Goal: Task Accomplishment & Management: Manage account settings

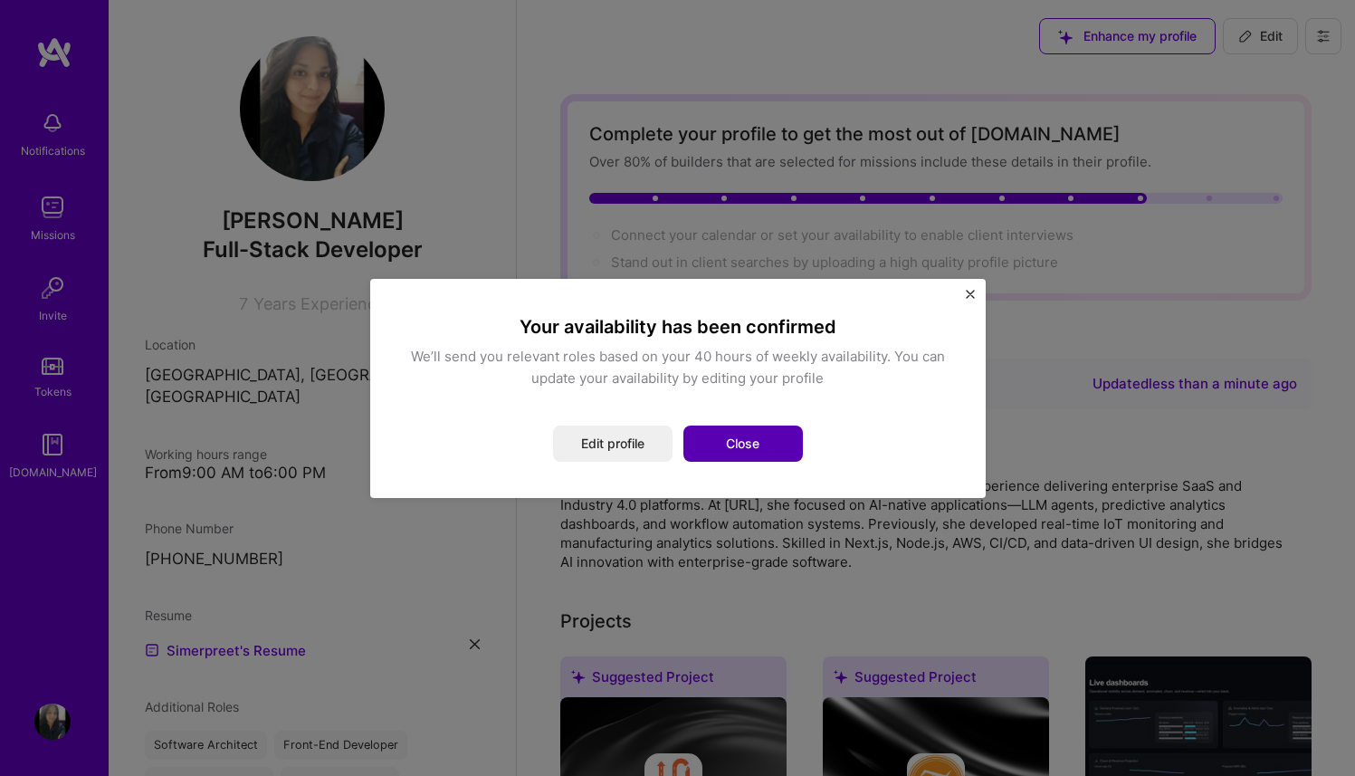
click at [739, 442] on button "Close" at bounding box center [742, 443] width 119 height 36
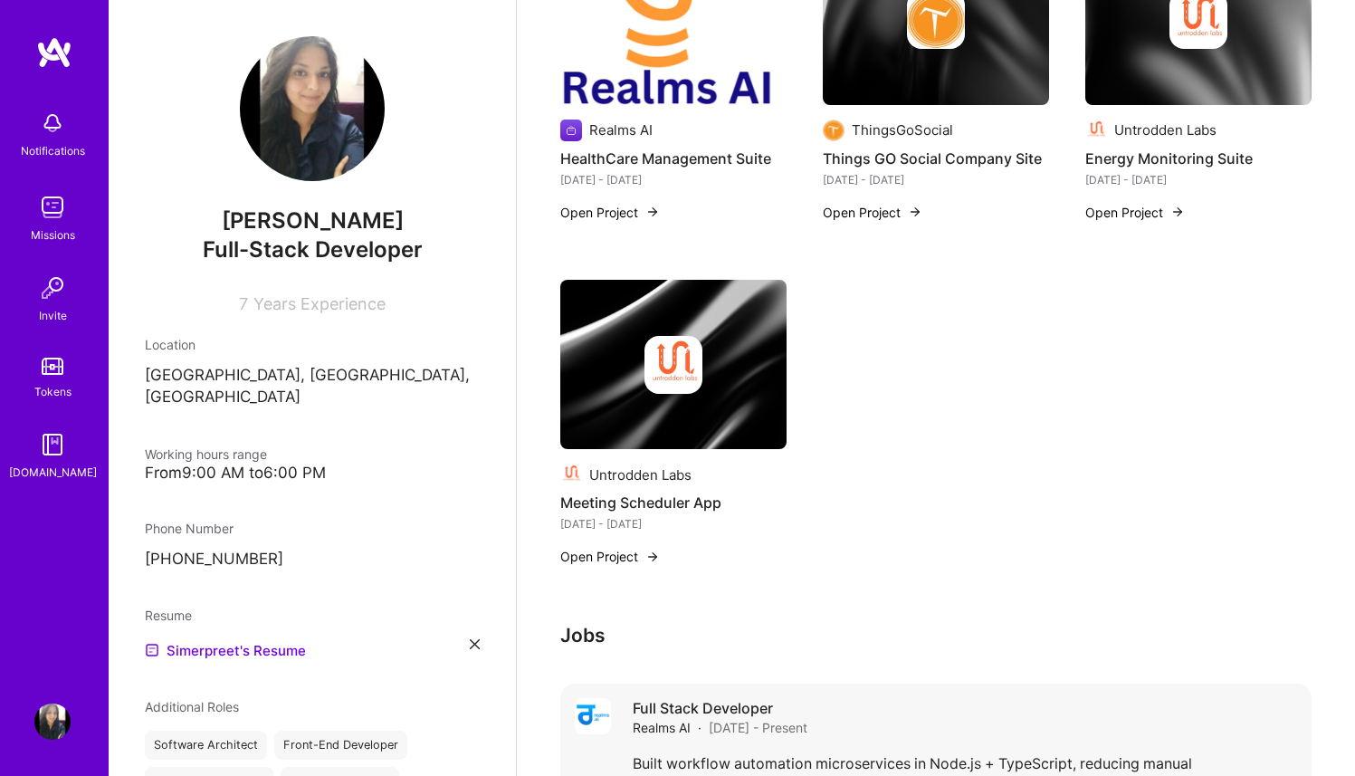
scroll to position [1807, 0]
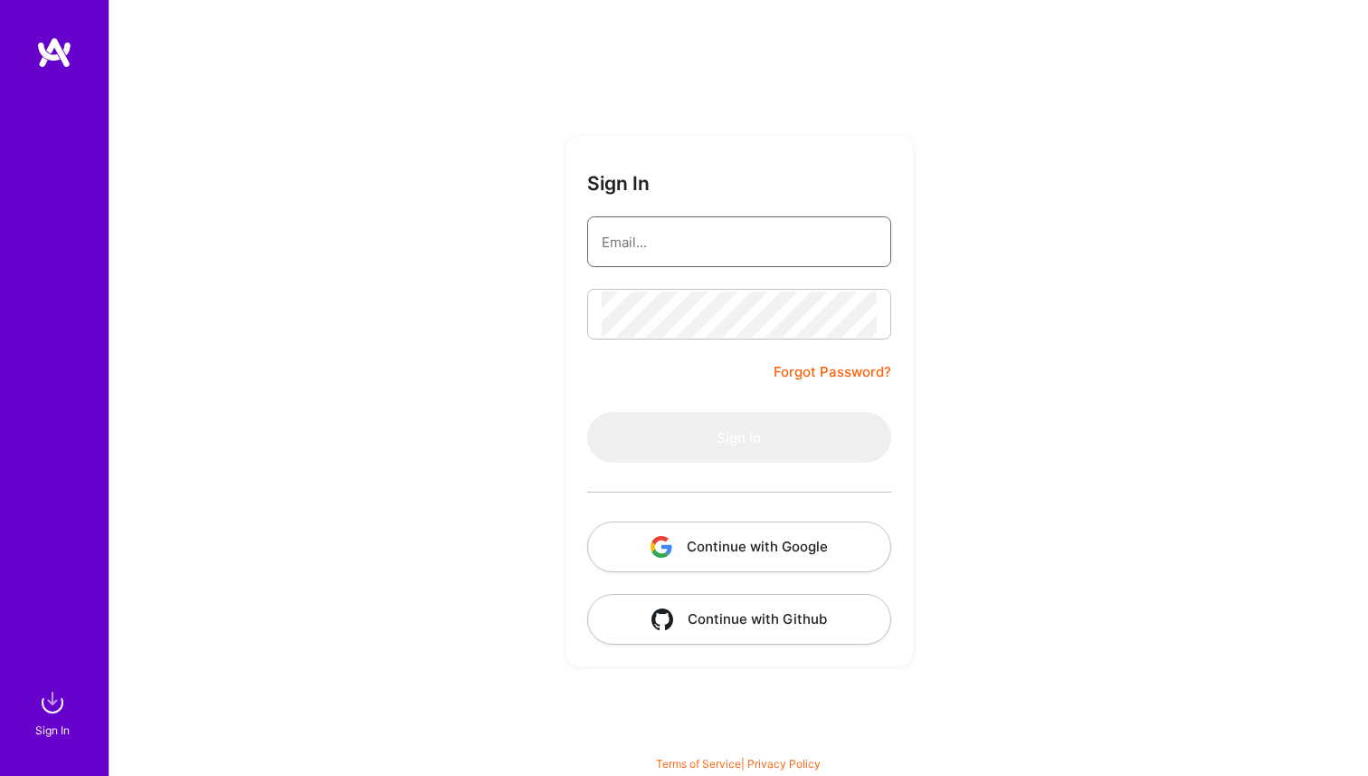
type input "[PERSON_NAME][EMAIL_ADDRESS][DOMAIN_NAME]"
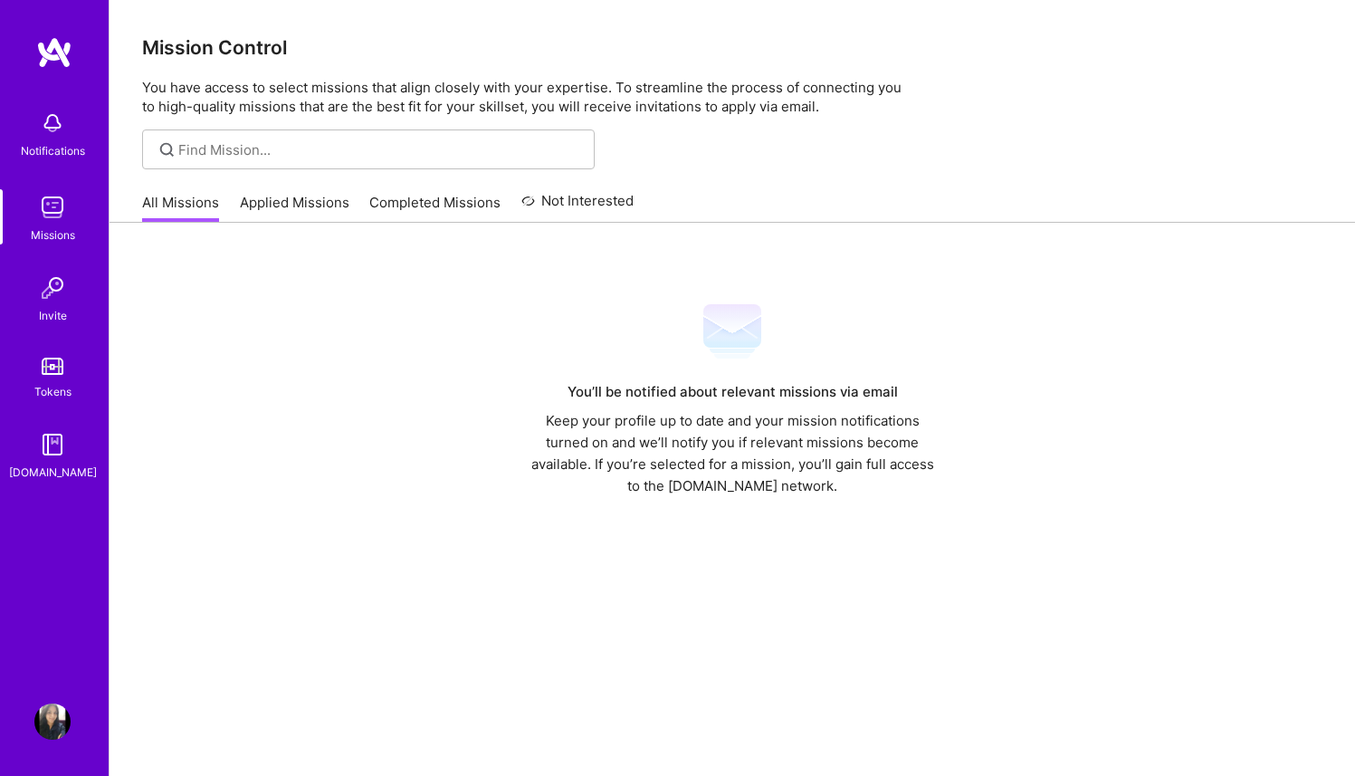
click at [1013, 290] on div "You’ll be notified about relevant missions via email Keep your profile up to da…" at bounding box center [731, 533] width 1245 height 621
click at [53, 704] on img at bounding box center [52, 721] width 36 height 36
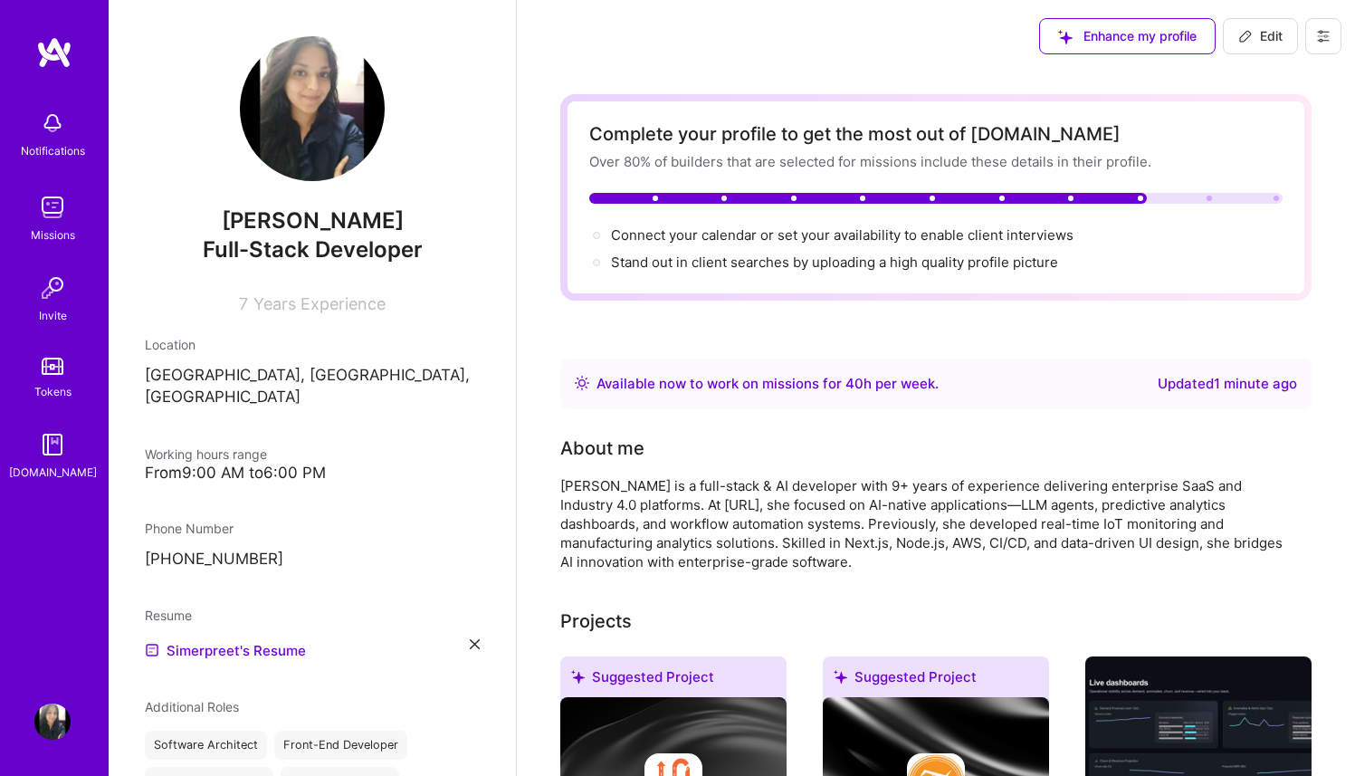
click at [51, 190] on img at bounding box center [52, 207] width 36 height 36
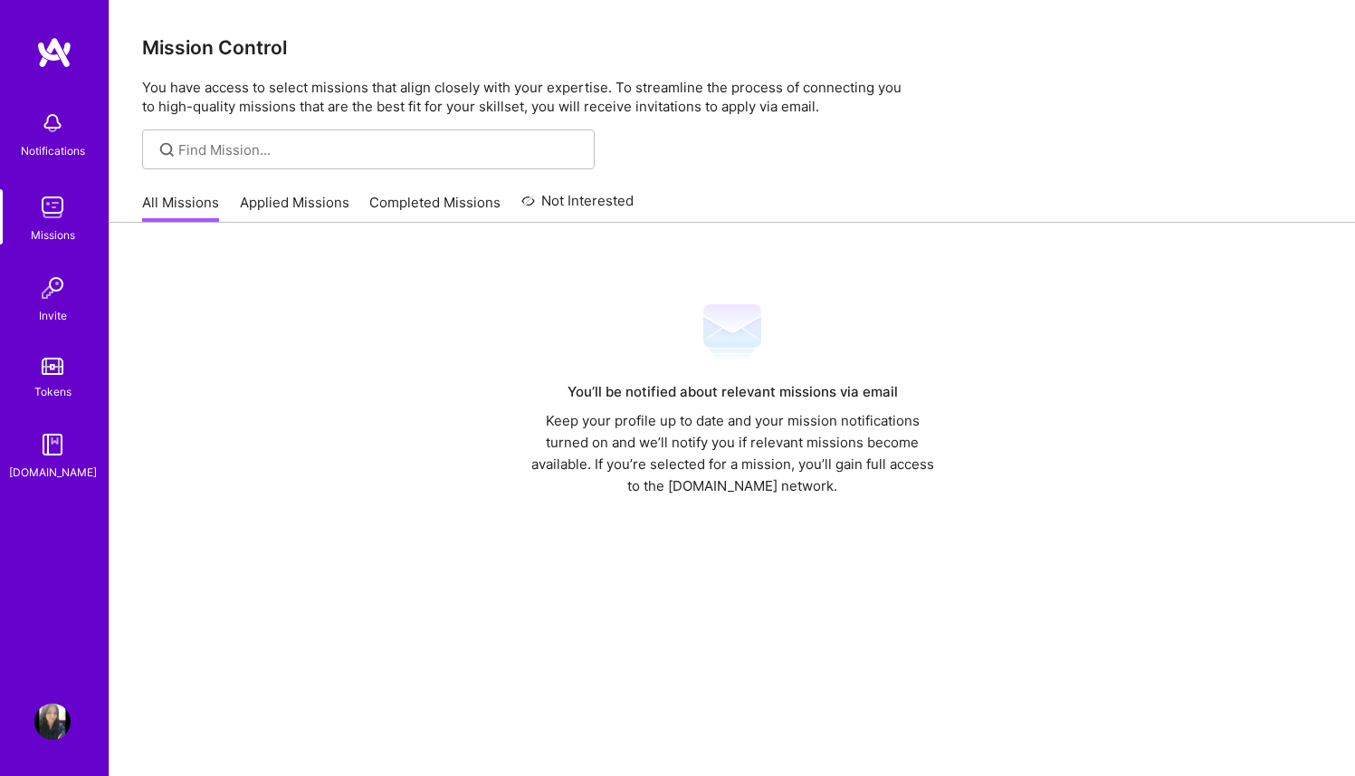
click at [300, 205] on link "Applied Missions" at bounding box center [294, 208] width 109 height 30
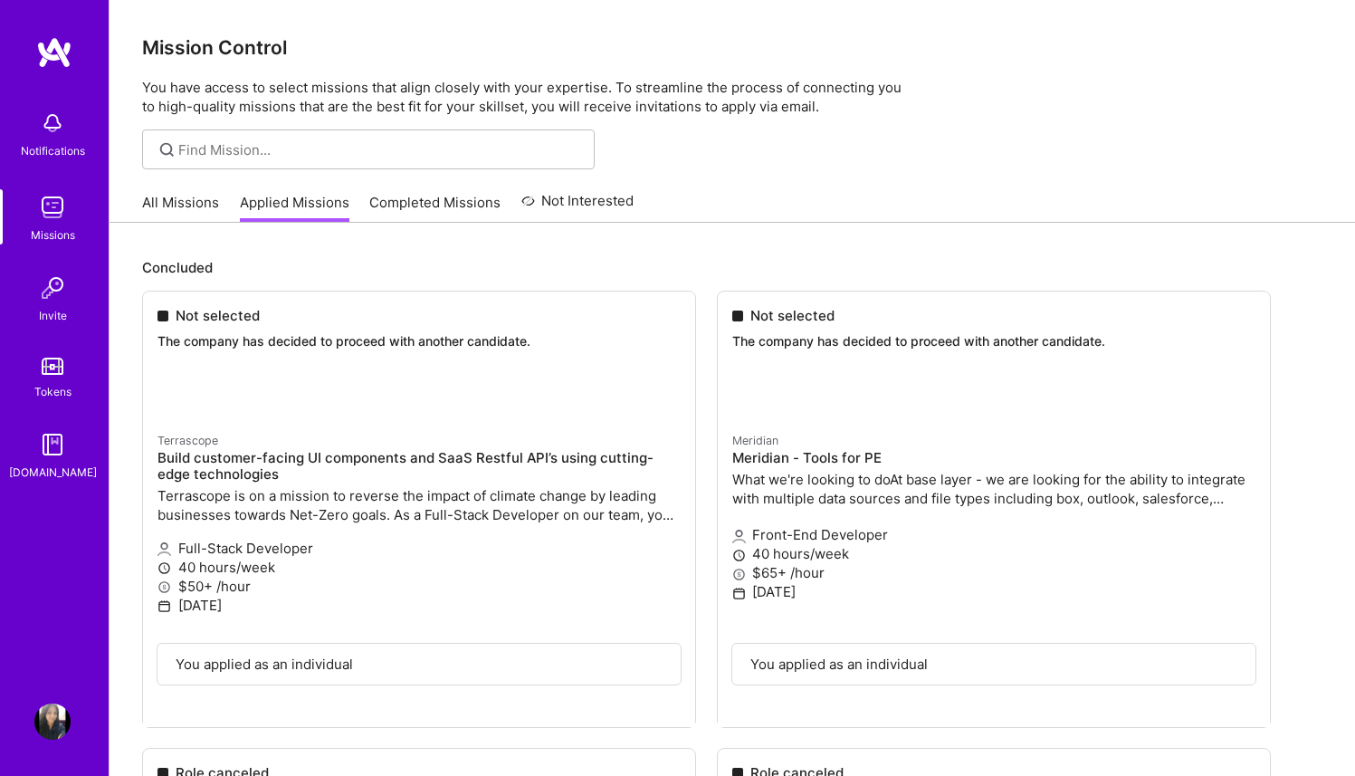
click at [45, 205] on img at bounding box center [52, 207] width 36 height 36
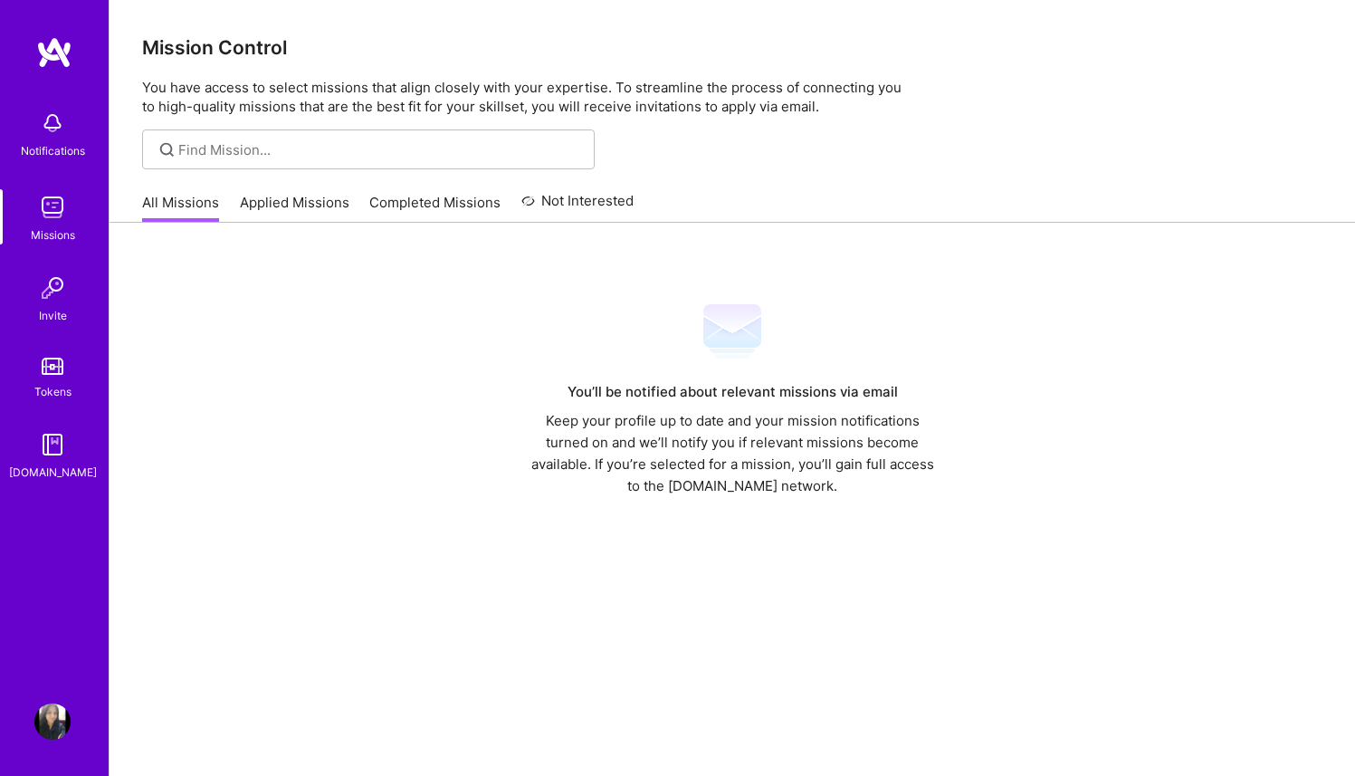
click at [70, 300] on img at bounding box center [52, 288] width 36 height 36
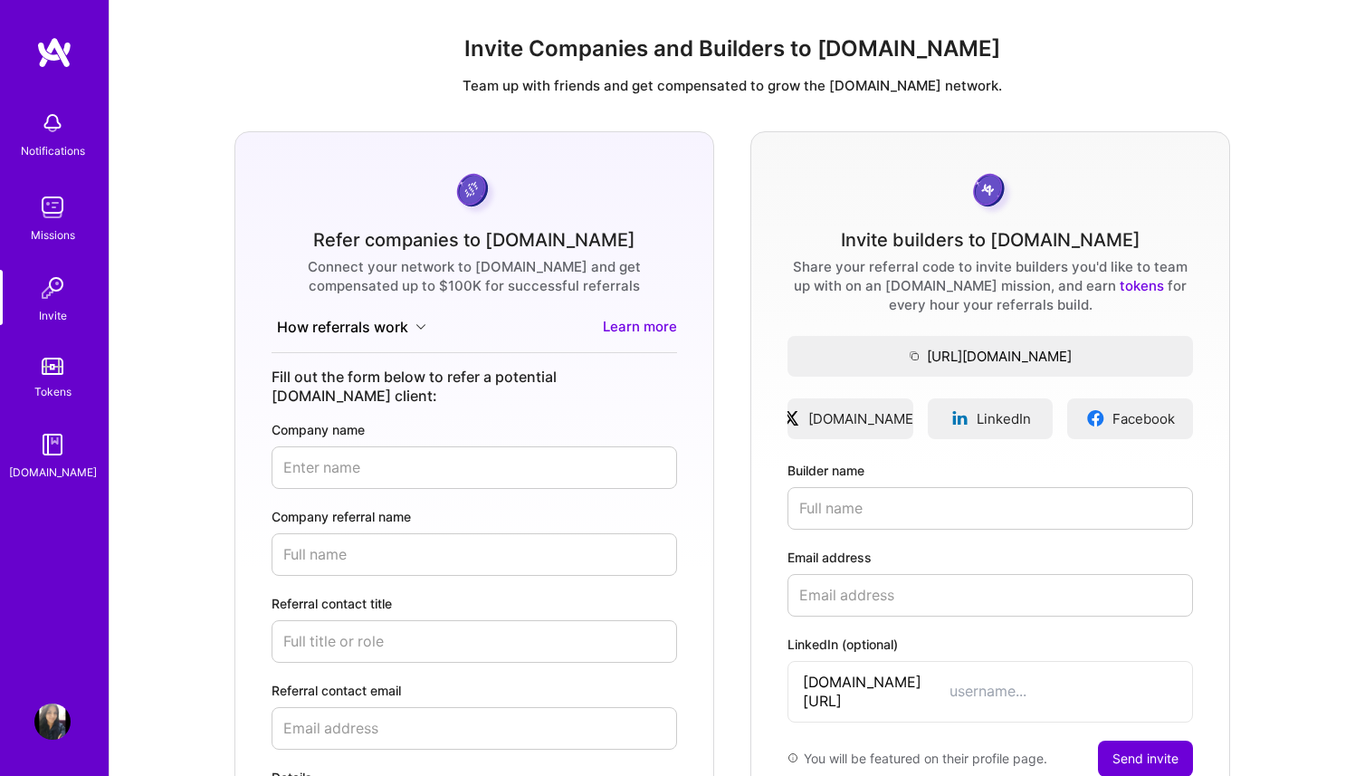
click at [54, 471] on div "[DOMAIN_NAME]" at bounding box center [53, 471] width 88 height 19
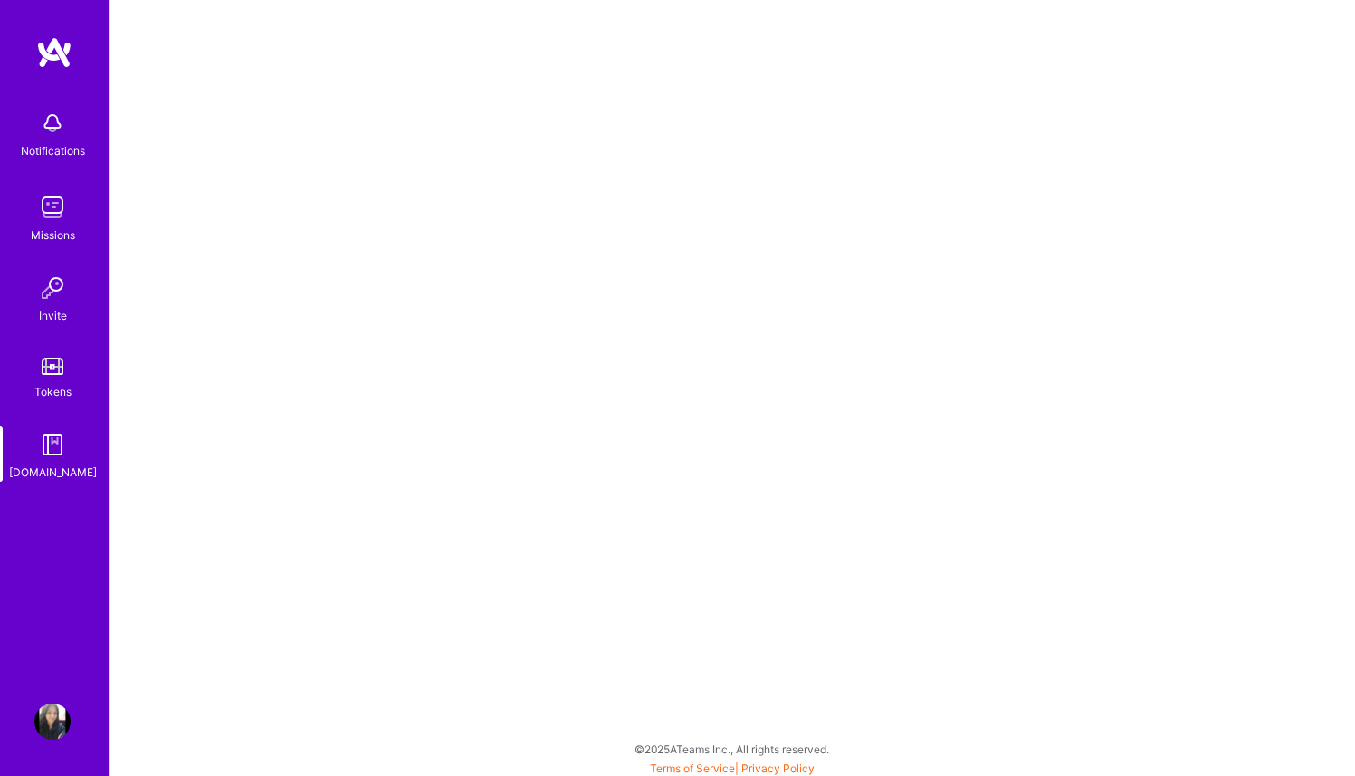
click at [55, 718] on img at bounding box center [52, 721] width 36 height 36
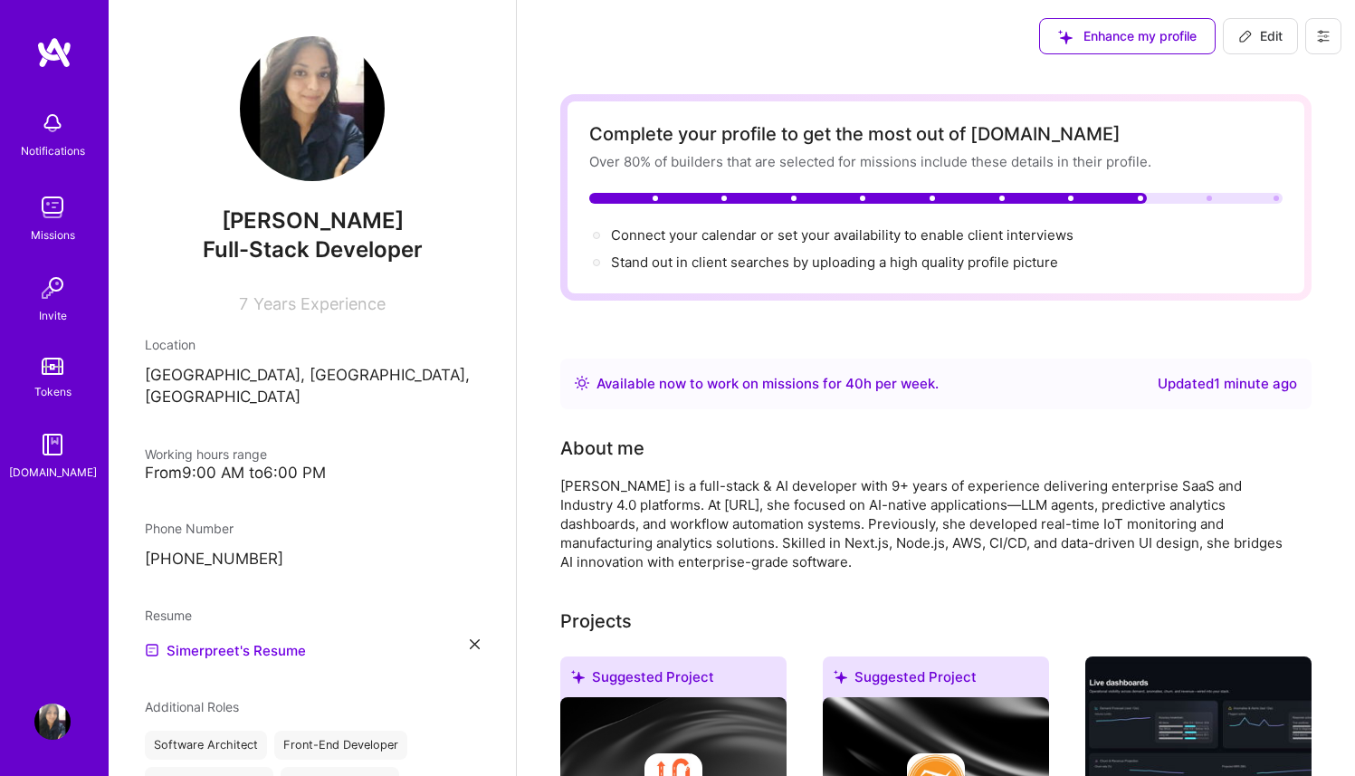
click at [265, 376] on p "[GEOGRAPHIC_DATA], [GEOGRAPHIC_DATA], [GEOGRAPHIC_DATA]" at bounding box center [312, 386] width 335 height 43
click at [339, 380] on p "[GEOGRAPHIC_DATA], [GEOGRAPHIC_DATA], [GEOGRAPHIC_DATA]" at bounding box center [312, 386] width 335 height 43
click at [1269, 7] on div "Enhance my profile Edit" at bounding box center [1189, 36] width 329 height 72
click at [1256, 33] on span "Edit" at bounding box center [1260, 36] width 44 height 18
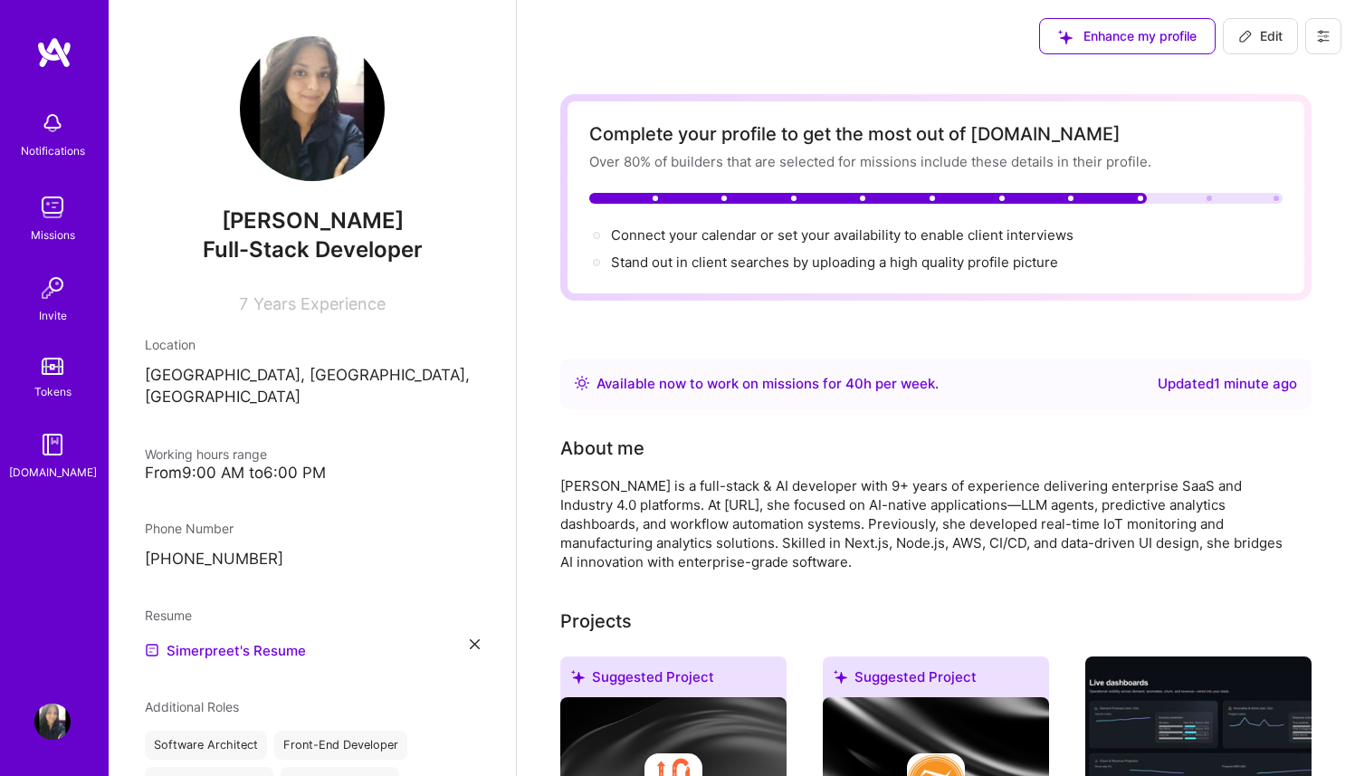
select select "IN"
select select "Right Now"
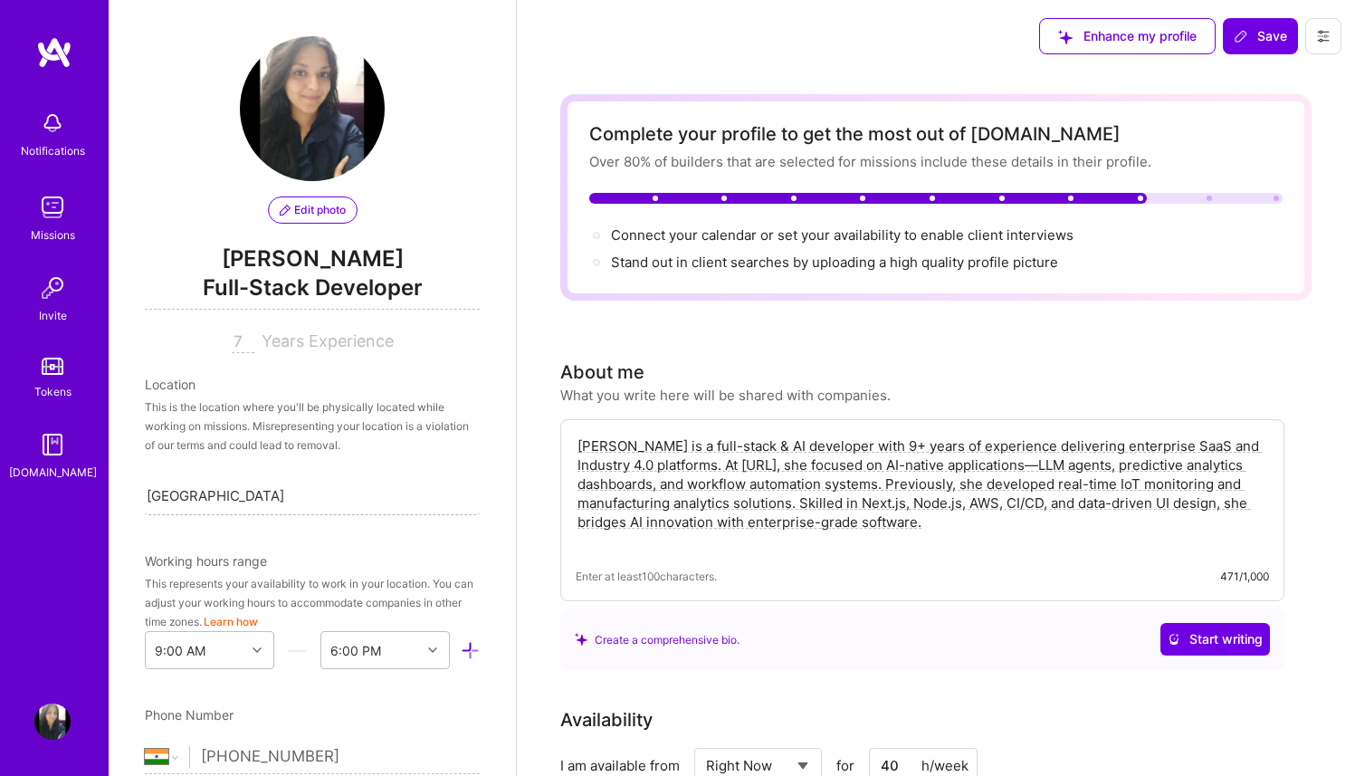
click at [283, 493] on div "[GEOGRAPHIC_DATA], [GEOGRAPHIC_DATA], [GEOGRAPHIC_DATA] [GEOGRAPHIC_DATA], [GEO…" at bounding box center [312, 495] width 335 height 38
click at [293, 501] on div "[GEOGRAPHIC_DATA], [GEOGRAPHIC_DATA], [GEOGRAPHIC_DATA]" at bounding box center [312, 495] width 335 height 38
click at [293, 501] on div "Search location..." at bounding box center [312, 495] width 335 height 38
type input "miss"
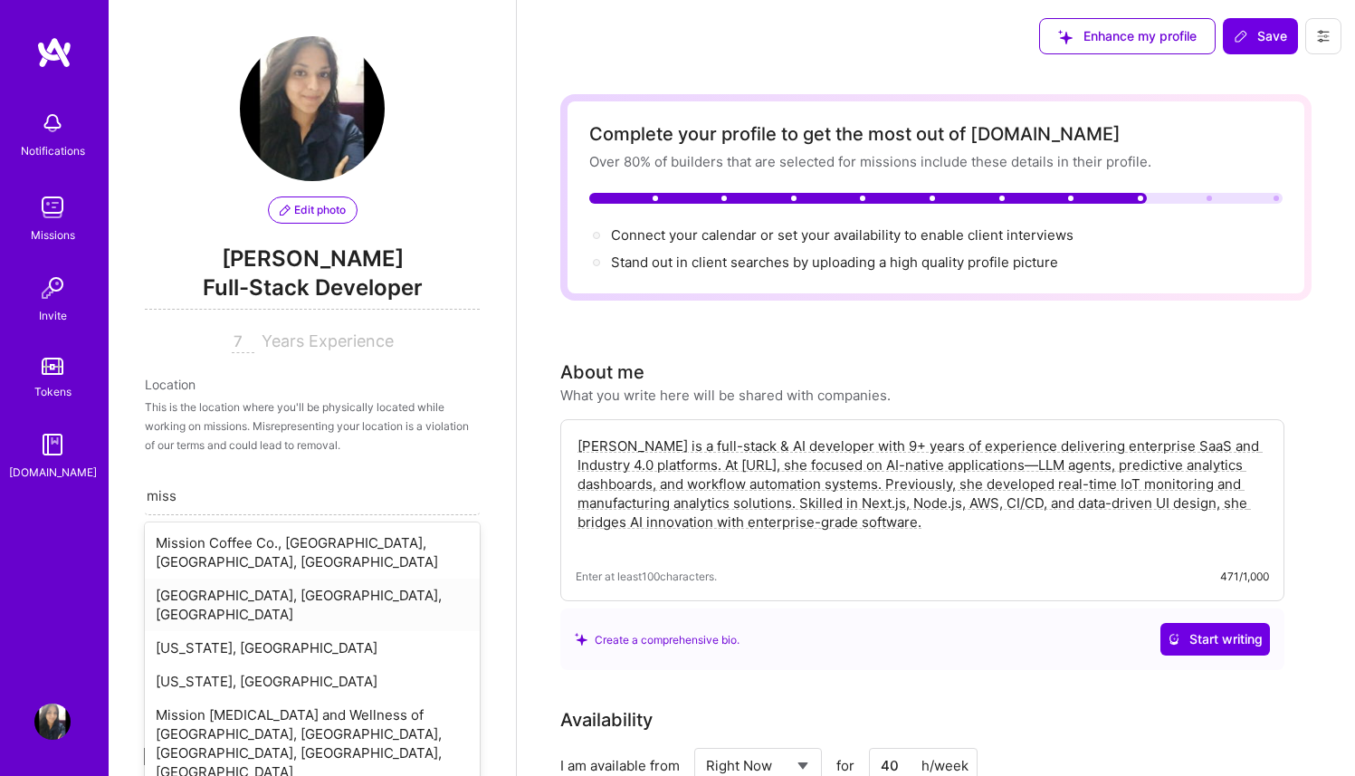
click at [290, 593] on div "[GEOGRAPHIC_DATA], [GEOGRAPHIC_DATA], [GEOGRAPHIC_DATA]" at bounding box center [312, 604] width 335 height 52
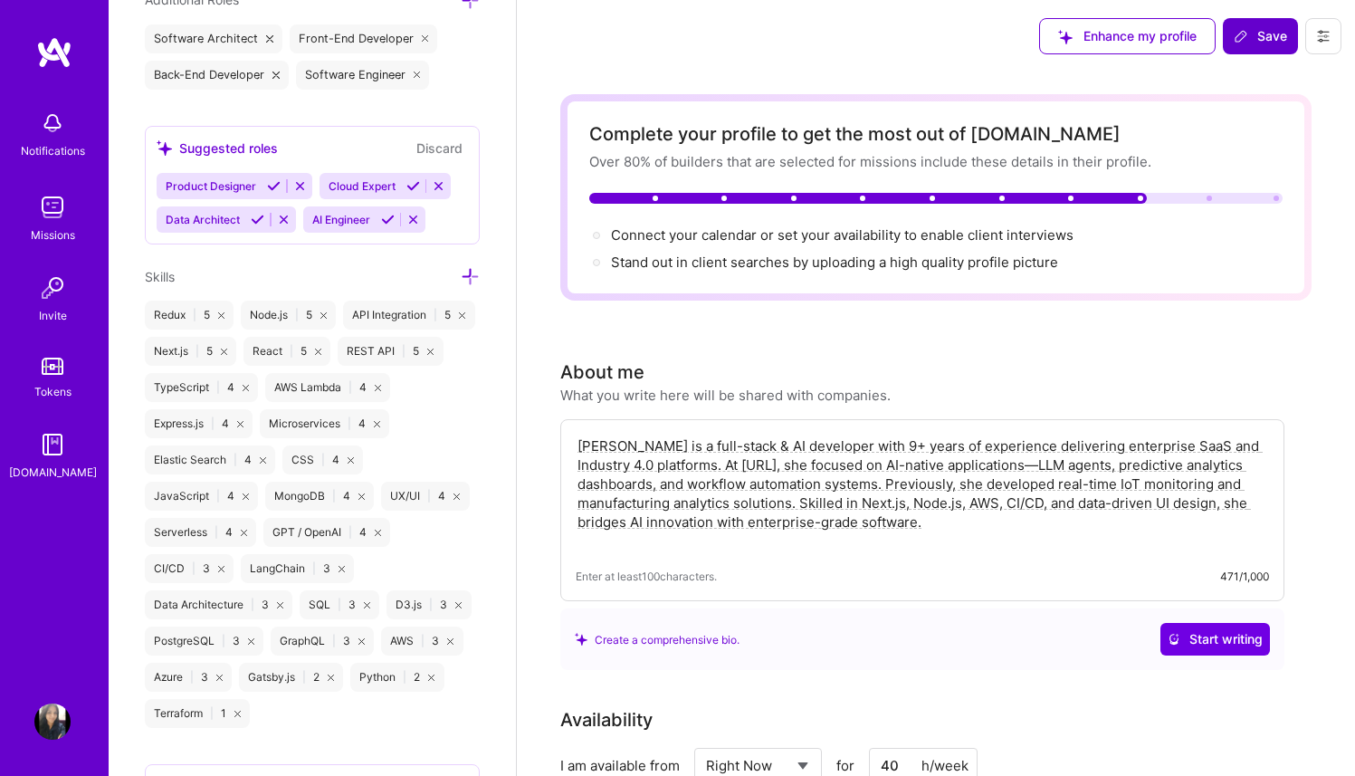
scroll to position [1189, 0]
click at [1261, 47] on button "Save" at bounding box center [1260, 36] width 75 height 36
click at [1267, 33] on span "Save" at bounding box center [1259, 36] width 53 height 18
click at [1250, 23] on button "Save" at bounding box center [1260, 36] width 75 height 36
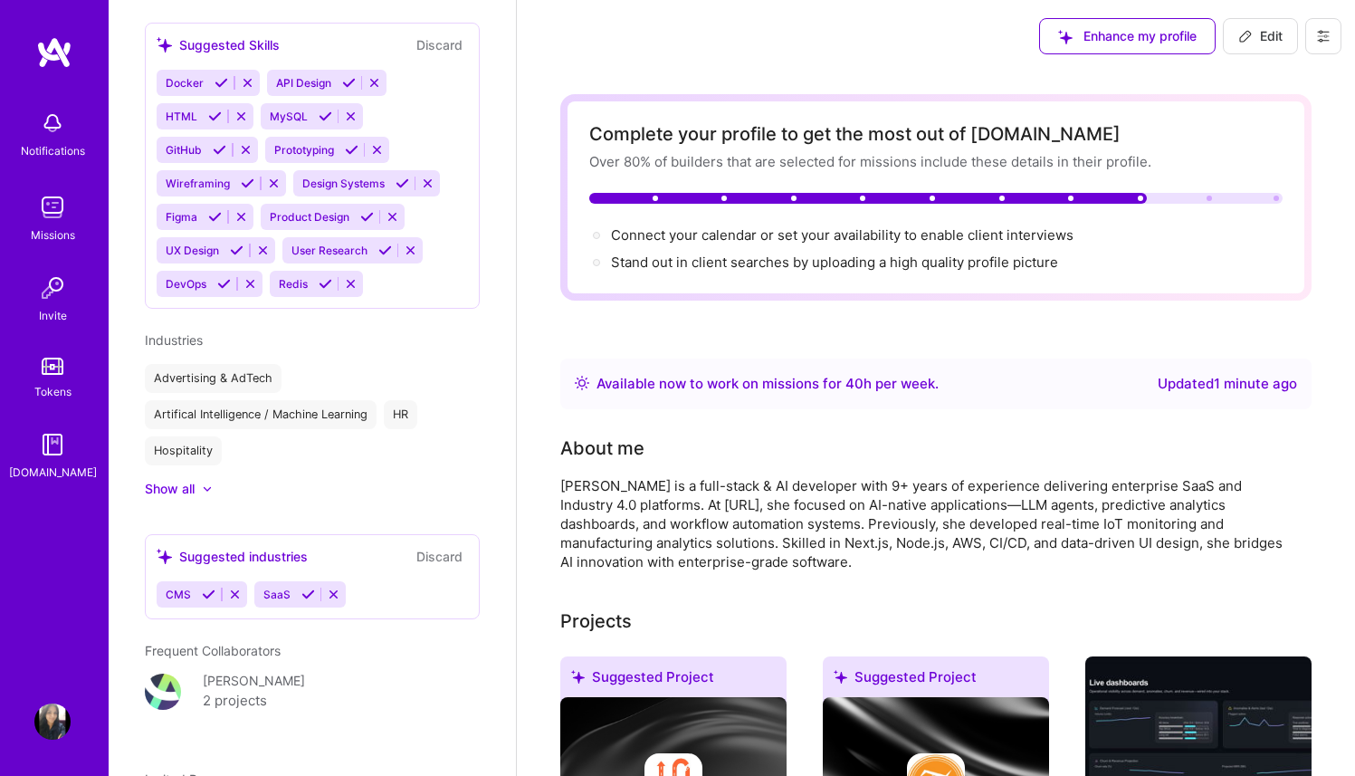
scroll to position [684, 0]
